Goal: Task Accomplishment & Management: Use online tool/utility

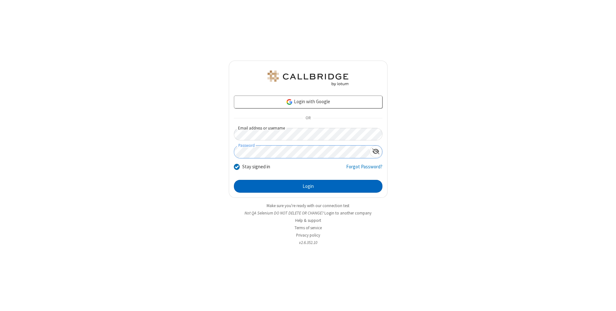
click at [308, 186] on button "Login" at bounding box center [308, 186] width 149 height 13
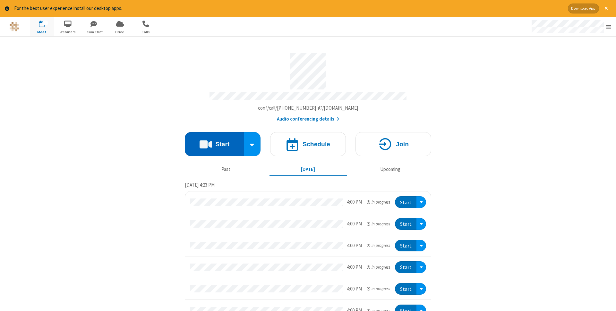
click at [214, 142] on button "Start" at bounding box center [214, 144] width 59 height 24
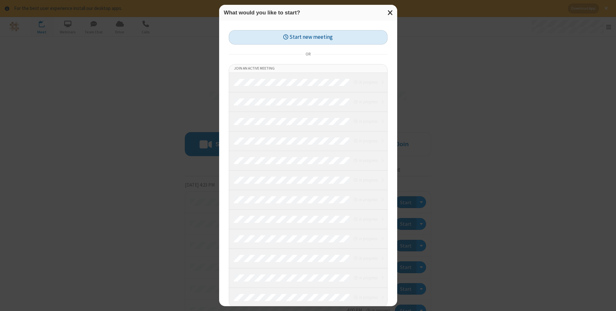
click at [308, 37] on button "Start new meeting" at bounding box center [308, 37] width 159 height 14
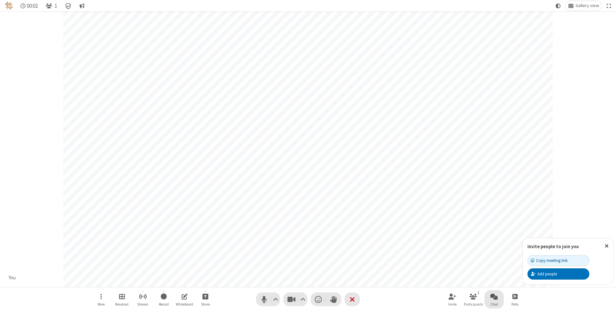
click at [494, 296] on span "Open chat" at bounding box center [494, 297] width 8 height 8
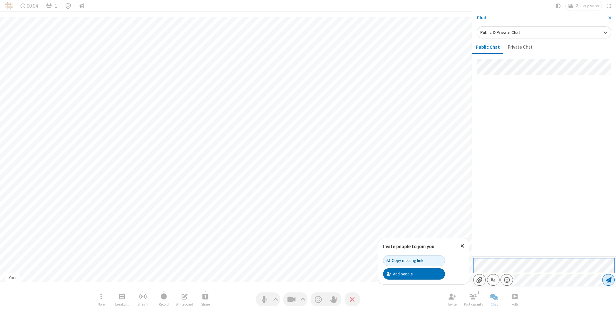
click at [608, 280] on span "Send message" at bounding box center [609, 280] width 6 height 6
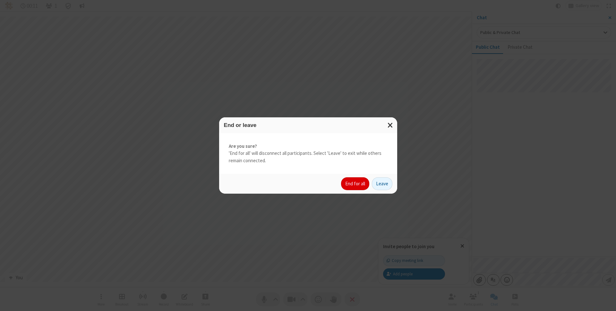
click at [356, 184] on button "End for all" at bounding box center [355, 183] width 28 height 13
